Goal: Task Accomplishment & Management: Use online tool/utility

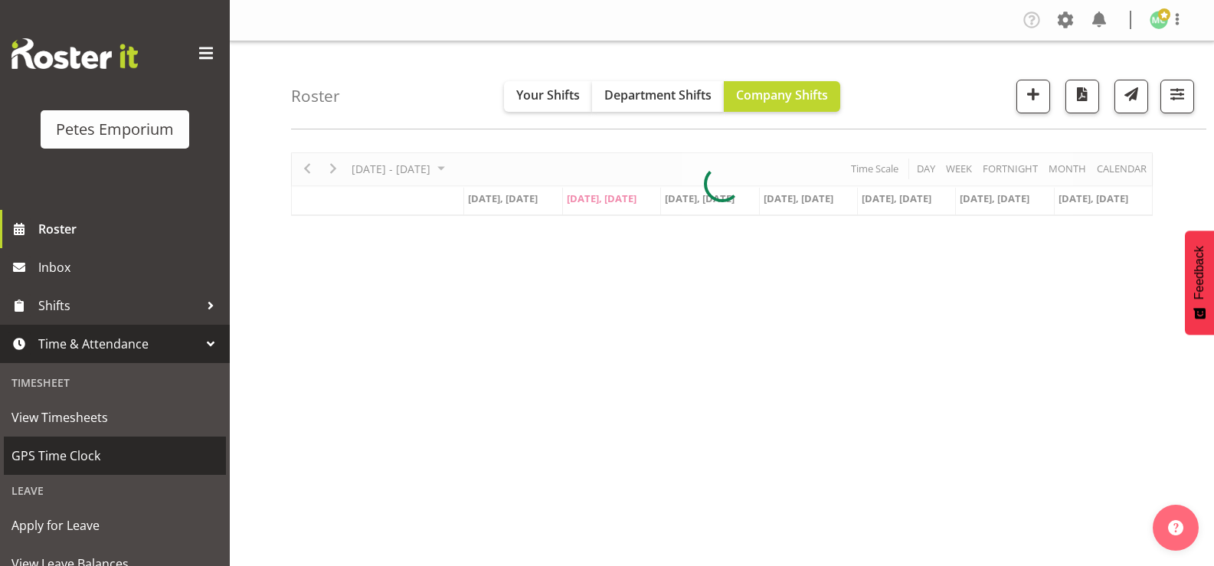
click at [31, 460] on span "GPS Time Clock" at bounding box center [114, 455] width 207 height 23
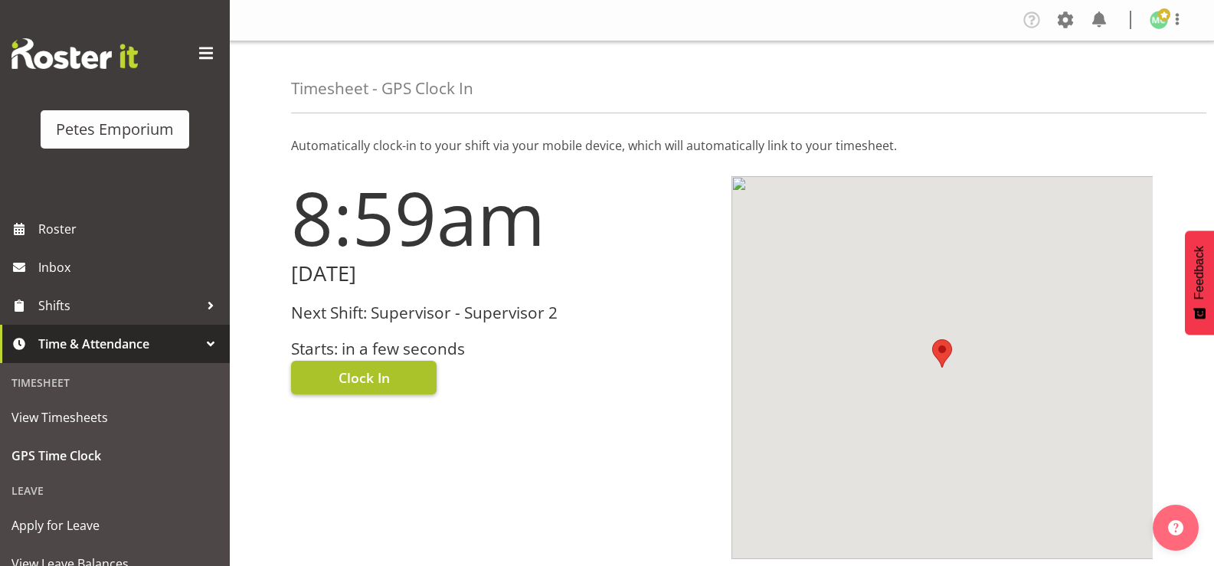
click at [375, 385] on span "Clock In" at bounding box center [364, 378] width 51 height 20
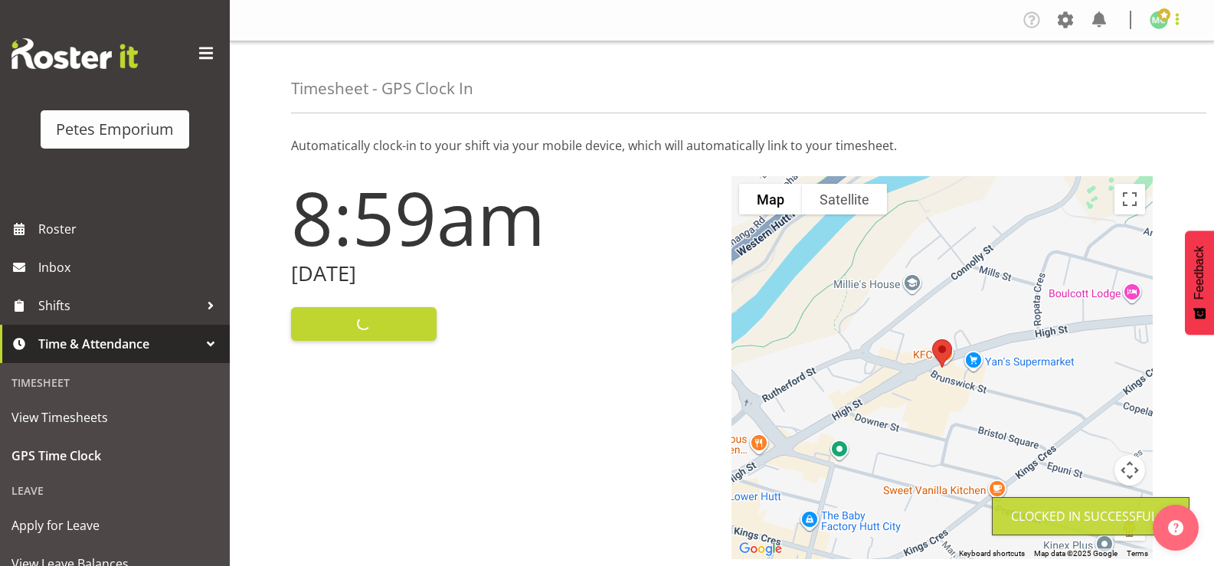
click at [1175, 25] on span at bounding box center [1177, 19] width 18 height 18
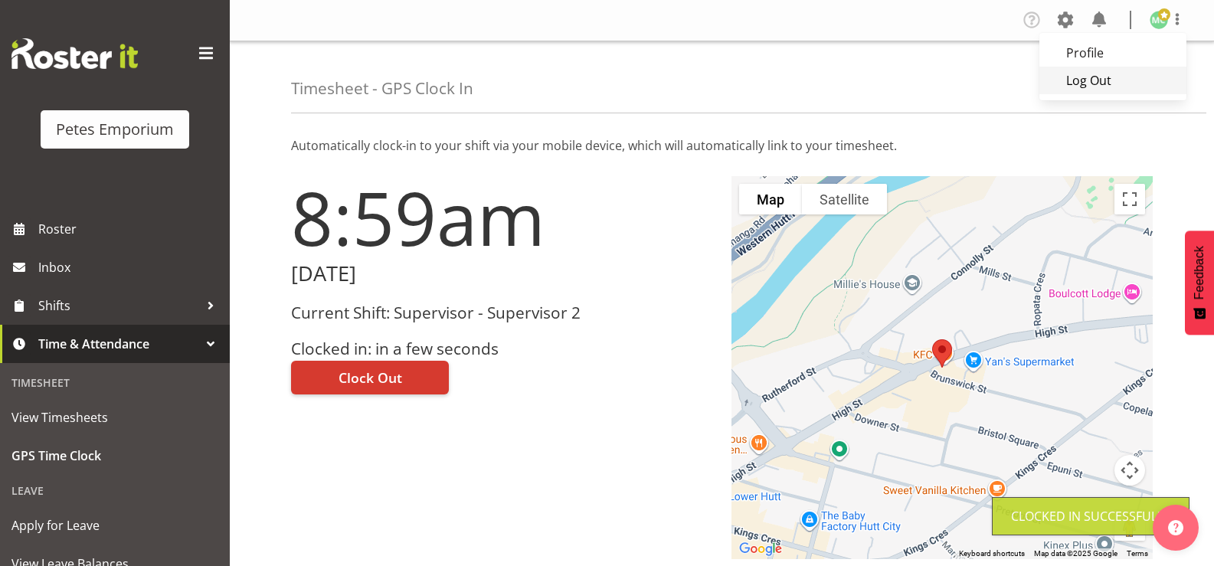
click at [1108, 84] on link "Log Out" at bounding box center [1113, 81] width 147 height 28
